Goal: Complete application form

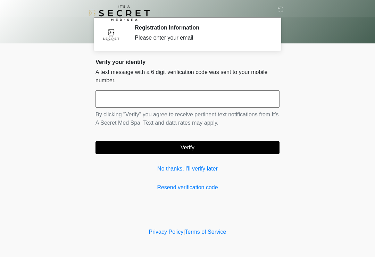
click at [149, 100] on input "text" at bounding box center [188, 98] width 184 height 17
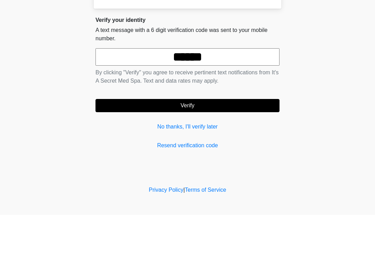
type input "******"
click at [229, 141] on button "Verify" at bounding box center [188, 147] width 184 height 13
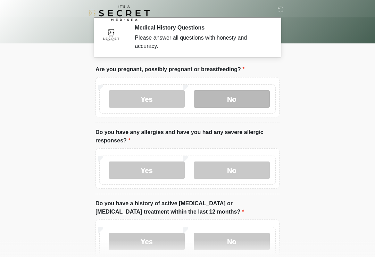
click at [240, 102] on label "No" at bounding box center [232, 98] width 76 height 17
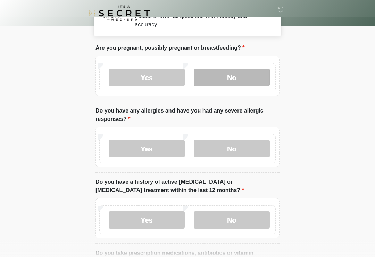
scroll to position [22, 0]
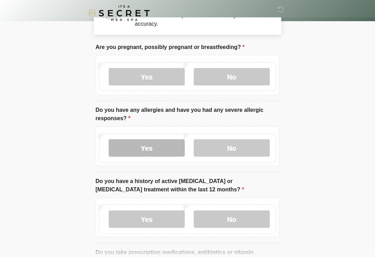
click at [155, 152] on label "Yes" at bounding box center [147, 147] width 76 height 17
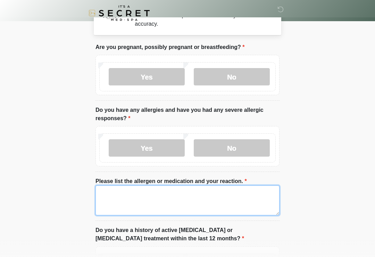
click at [191, 203] on textarea "Please list the allergen or medication and your reaction." at bounding box center [188, 200] width 184 height 30
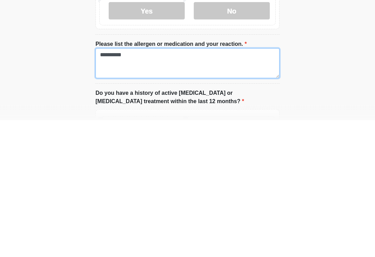
type textarea "**********"
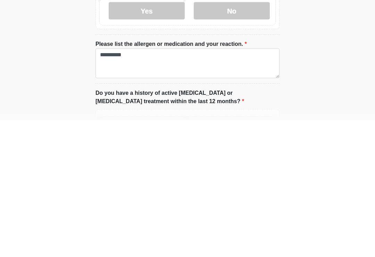
click at [309, 93] on body "‎ ‎ Medical History Questions Please answer all questions with honesty and accu…" at bounding box center [187, 106] width 375 height 257
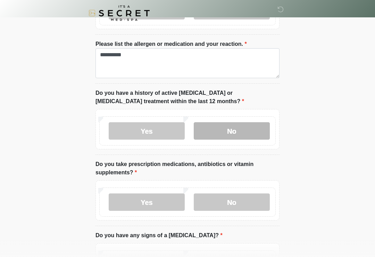
click at [245, 125] on label "No" at bounding box center [232, 130] width 76 height 17
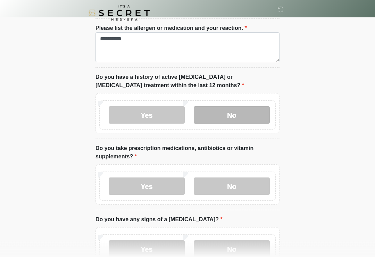
scroll to position [213, 0]
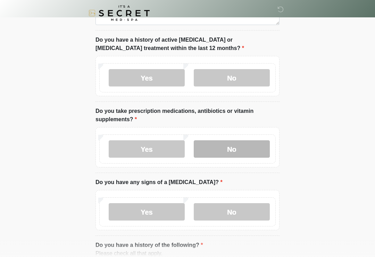
click at [248, 154] on label "No" at bounding box center [232, 148] width 76 height 17
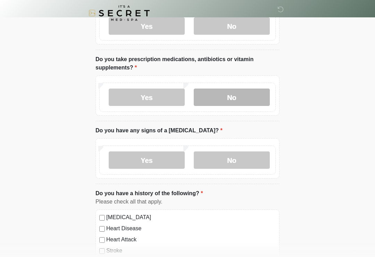
scroll to position [271, 0]
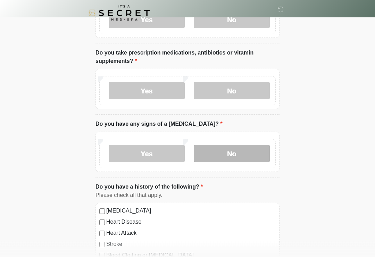
click at [255, 151] on label "No" at bounding box center [232, 153] width 76 height 17
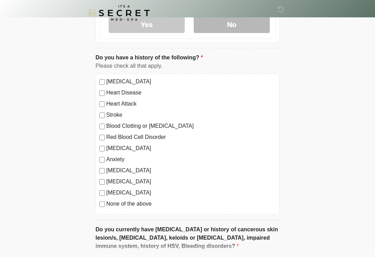
scroll to position [400, 0]
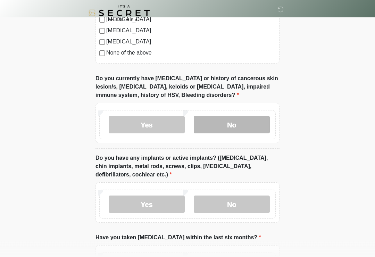
click at [258, 116] on label "No" at bounding box center [232, 124] width 76 height 17
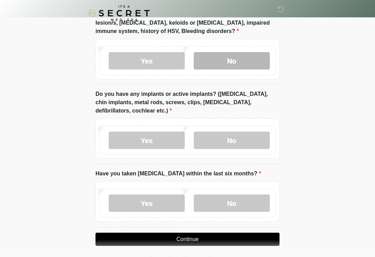
scroll to position [617, 0]
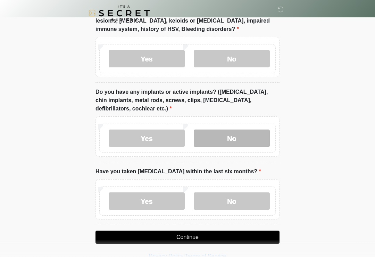
click at [254, 131] on label "No" at bounding box center [232, 138] width 76 height 17
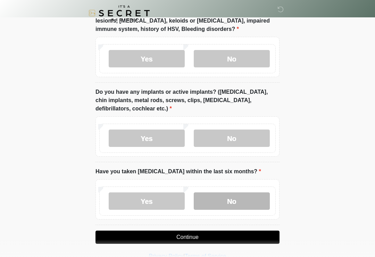
click at [246, 196] on label "No" at bounding box center [232, 200] width 76 height 17
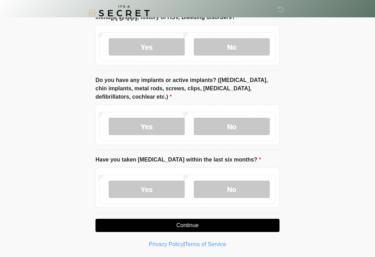
click at [219, 222] on button "Continue" at bounding box center [188, 225] width 184 height 13
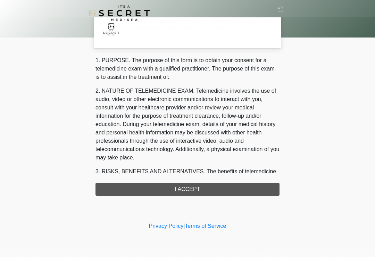
scroll to position [0, 0]
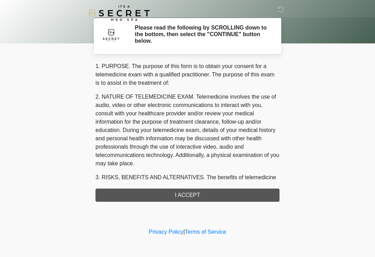
click at [220, 193] on div "1. PURPOSE. The purpose of this form is to obtain your consent for a telemedici…" at bounding box center [188, 132] width 184 height 140
click at [197, 193] on div "1. PURPOSE. The purpose of this form is to obtain your consent for a telemedici…" at bounding box center [188, 132] width 184 height 140
click at [187, 199] on div "1. PURPOSE. The purpose of this form is to obtain your consent for a telemedici…" at bounding box center [188, 132] width 184 height 140
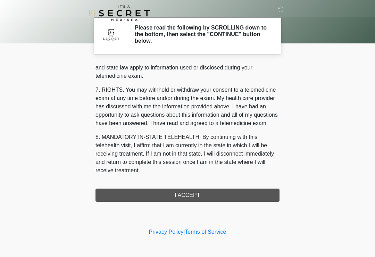
scroll to position [285, 0]
click at [225, 192] on button "I ACCEPT" at bounding box center [188, 195] width 184 height 13
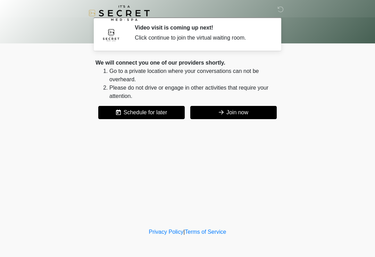
click at [251, 113] on button "Join now" at bounding box center [233, 112] width 86 height 13
